Goal: Use online tool/utility: Utilize a website feature to perform a specific function

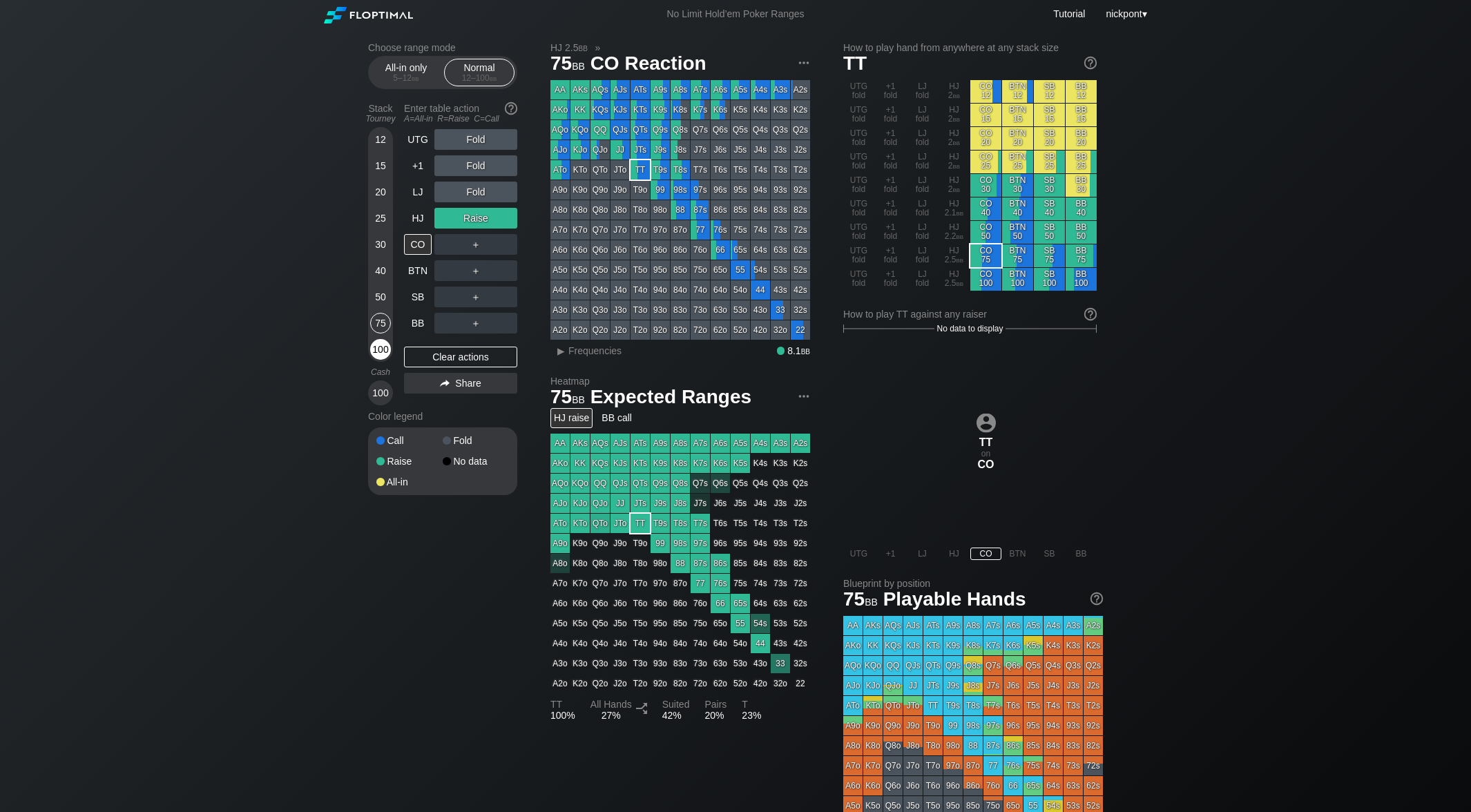
click at [388, 349] on div "100" at bounding box center [381, 349] width 21 height 21
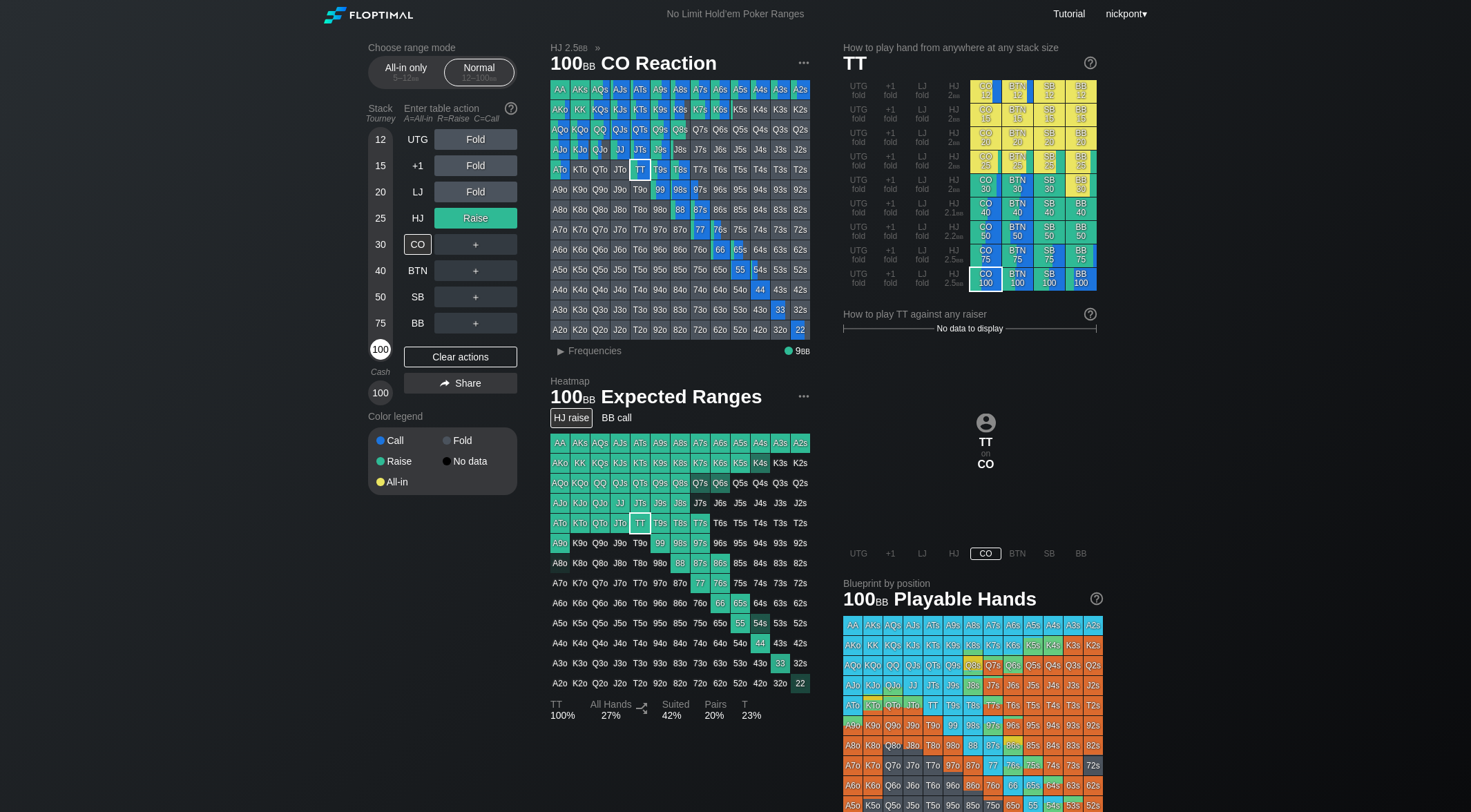
click at [379, 349] on div "100" at bounding box center [381, 349] width 21 height 21
click at [430, 357] on div "Clear actions" at bounding box center [461, 357] width 113 height 21
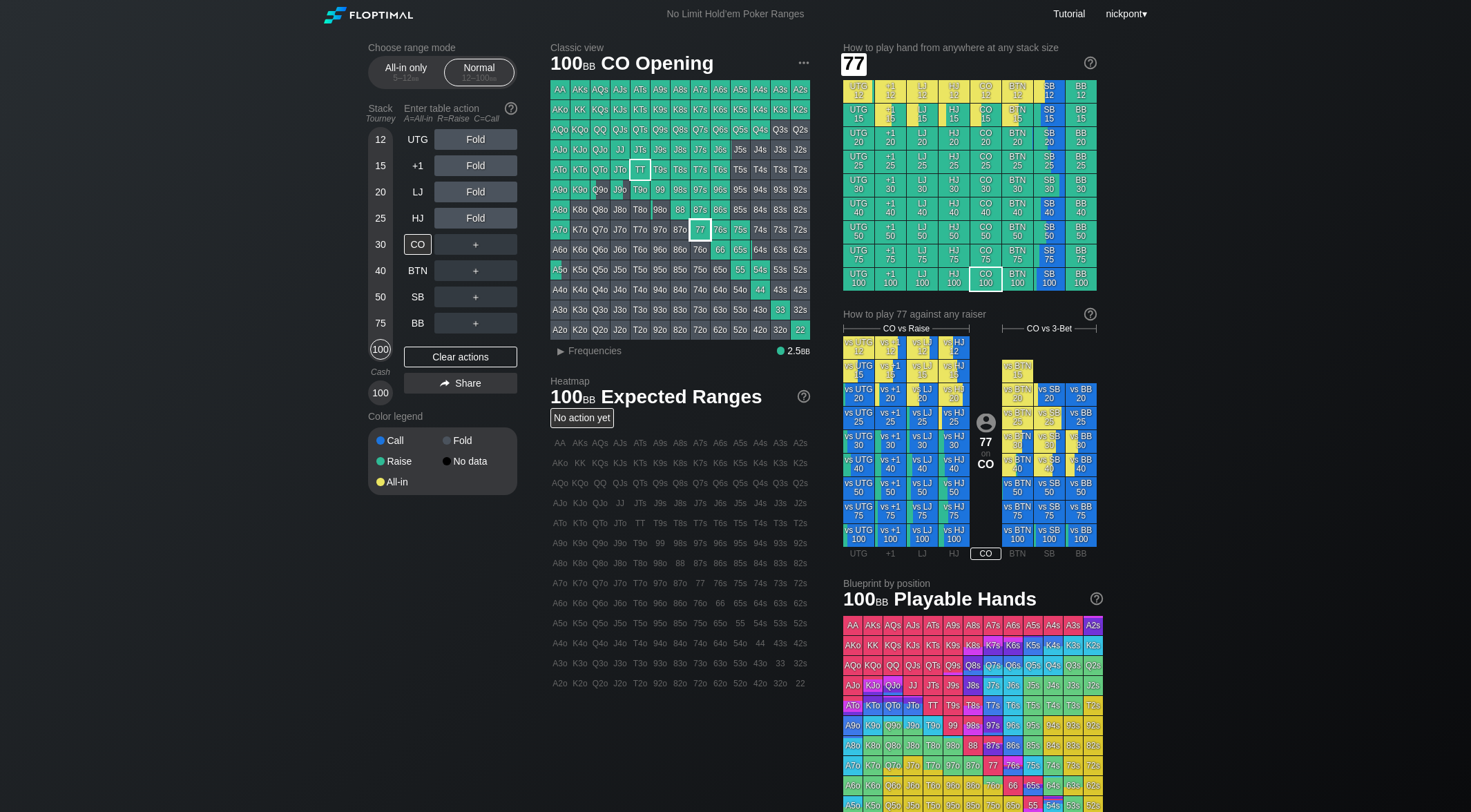
click at [703, 233] on div "77" at bounding box center [700, 230] width 20 height 20
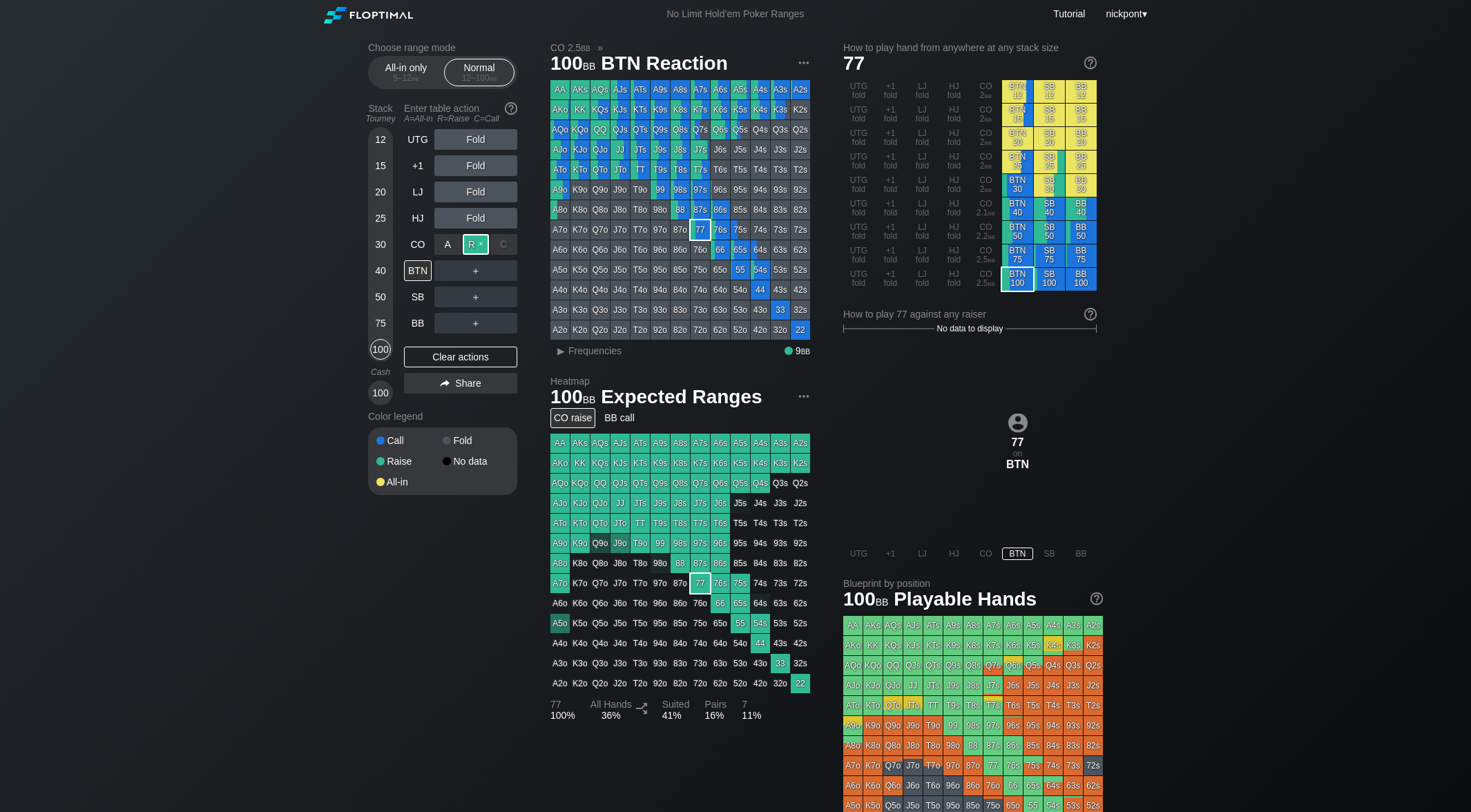
click at [473, 246] on div "R ✕" at bounding box center [476, 245] width 27 height 21
